Goal: Check status: Check status

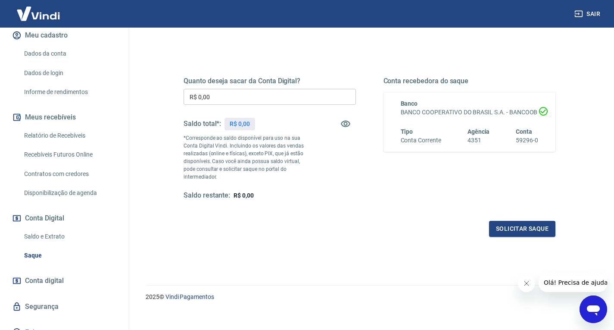
scroll to position [120, 0]
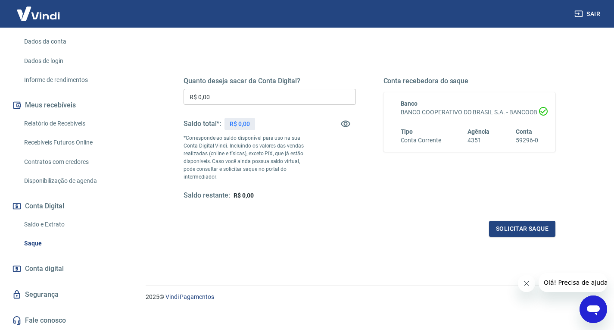
click at [57, 265] on span "Conta digital" at bounding box center [44, 268] width 39 height 12
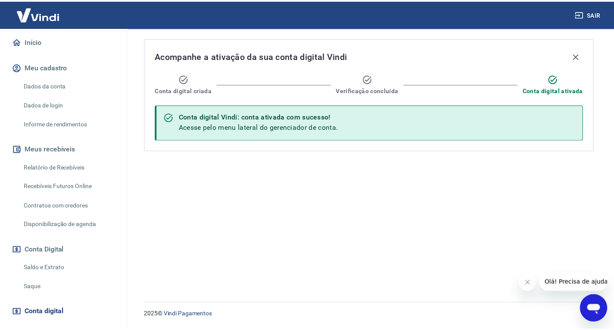
scroll to position [34, 0]
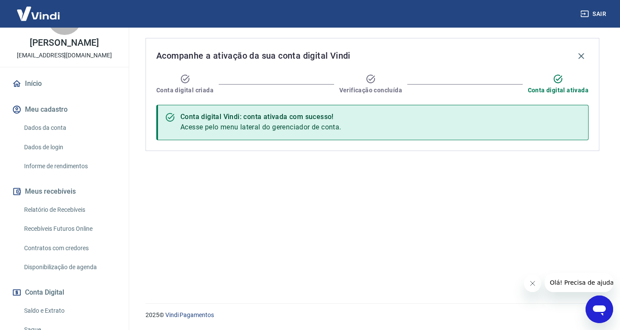
click at [51, 127] on link "Dados da conta" at bounding box center [70, 128] width 98 height 18
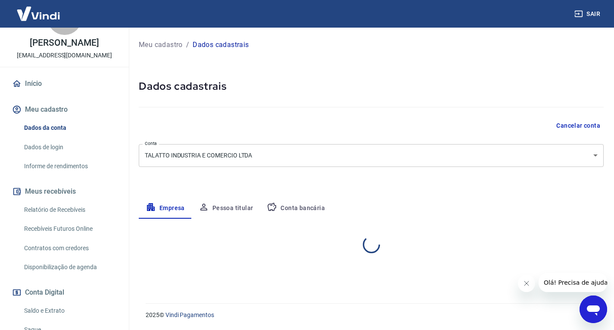
select select "PR"
select select "business"
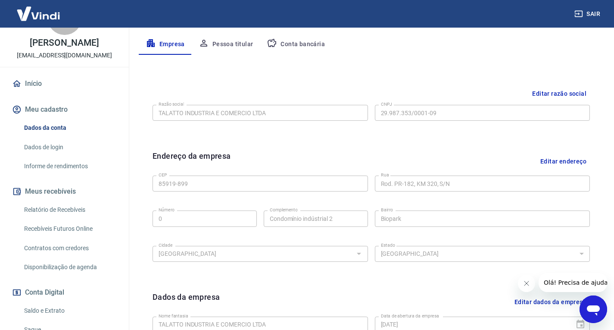
scroll to position [33, 0]
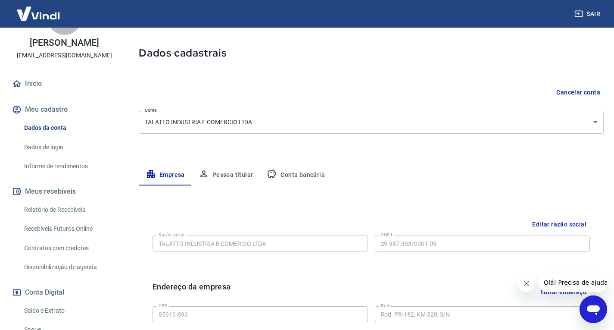
click at [230, 175] on button "Pessoa titular" at bounding box center [226, 175] width 68 height 21
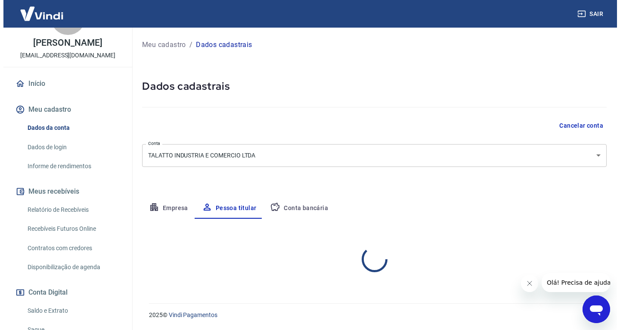
scroll to position [0, 0]
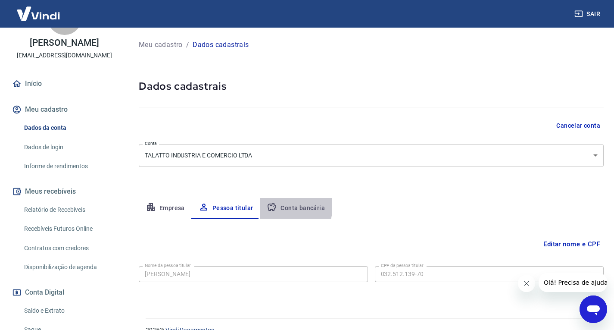
click at [274, 206] on icon "button" at bounding box center [272, 207] width 10 height 10
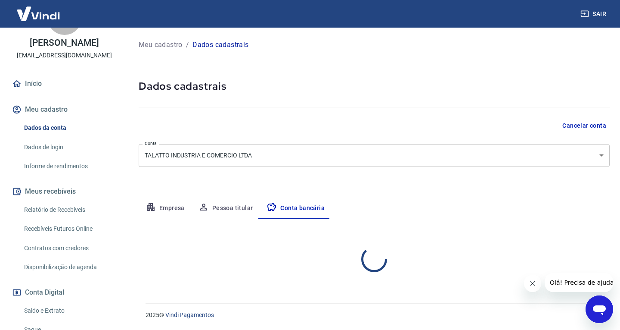
select select "1"
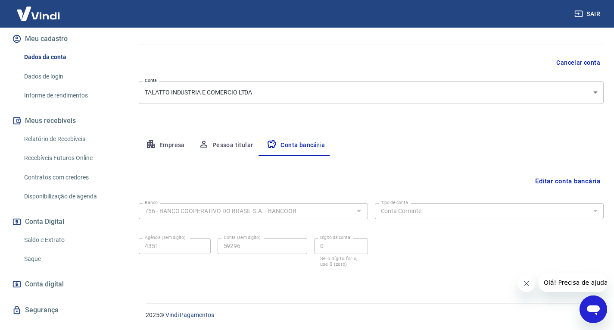
scroll to position [120, 0]
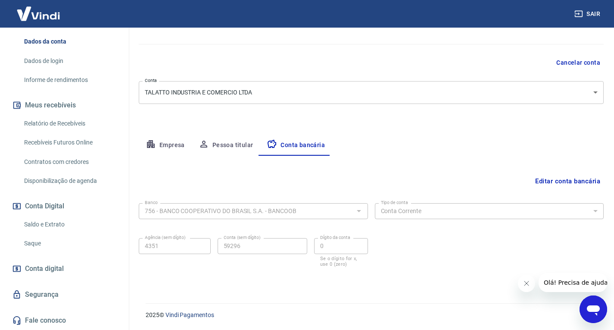
click at [58, 227] on link "Saldo e Extrato" at bounding box center [70, 224] width 98 height 18
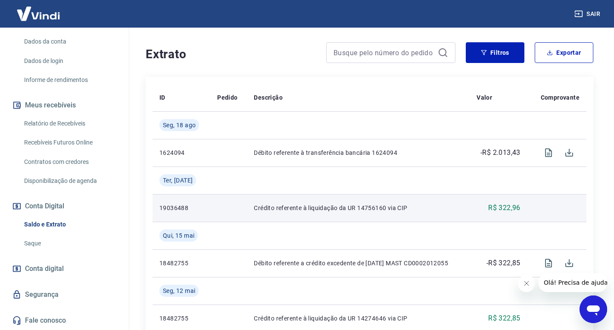
scroll to position [129, 0]
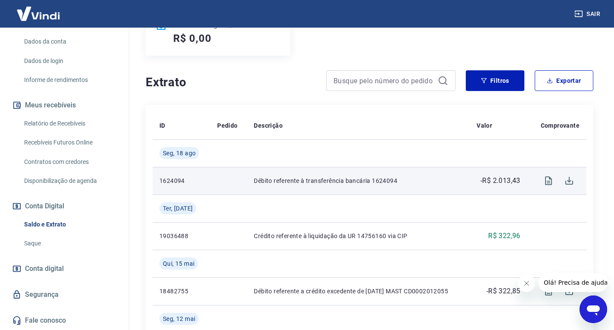
click at [503, 180] on p "-R$ 2.013,43" at bounding box center [500, 180] width 40 height 10
copy p "2.013,43"
